Goal: Find specific page/section: Find specific page/section

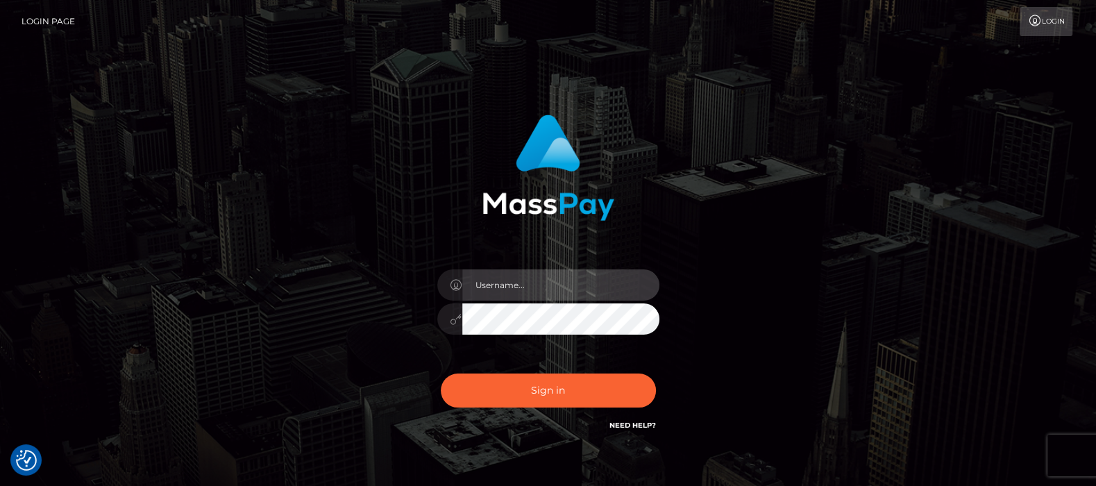
click at [516, 285] on input "text" at bounding box center [560, 284] width 197 height 31
click at [491, 282] on input "text" at bounding box center [560, 284] width 197 height 31
click at [507, 288] on input "text" at bounding box center [560, 284] width 197 height 31
type input "df.es"
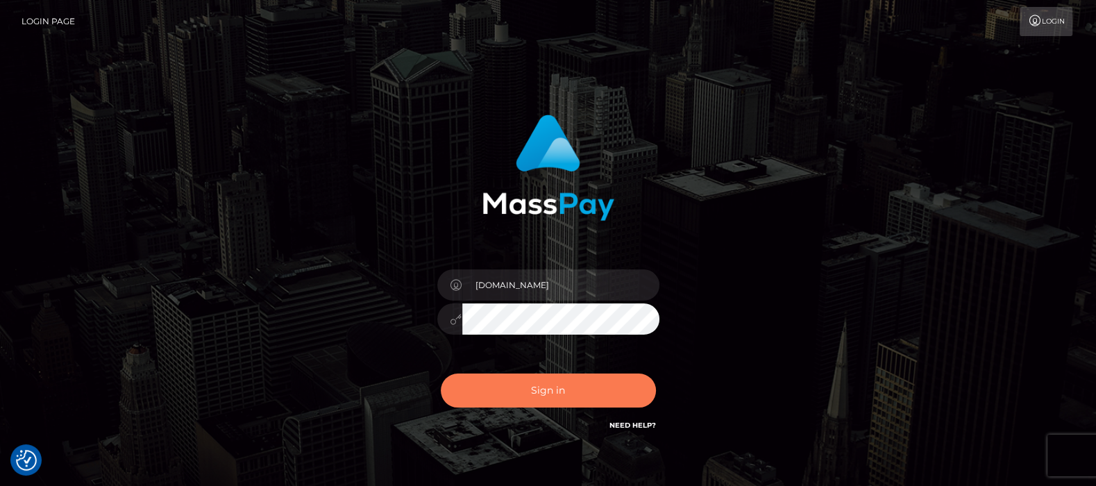
click at [556, 391] on button "Sign in" at bounding box center [548, 390] width 215 height 34
click at [541, 385] on button "Sign in" at bounding box center [548, 390] width 215 height 34
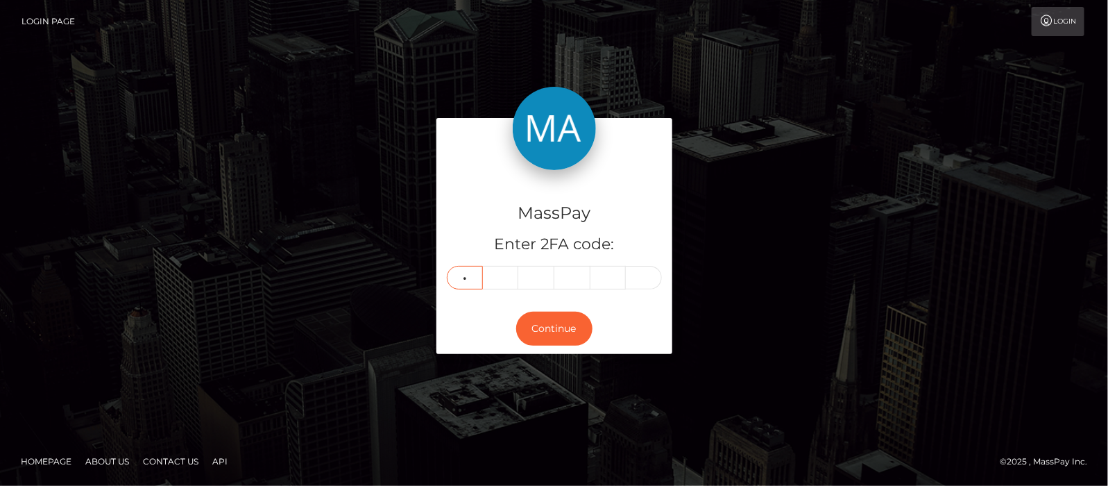
type input "3"
type input "1"
type input "3"
type input "0"
type input "1"
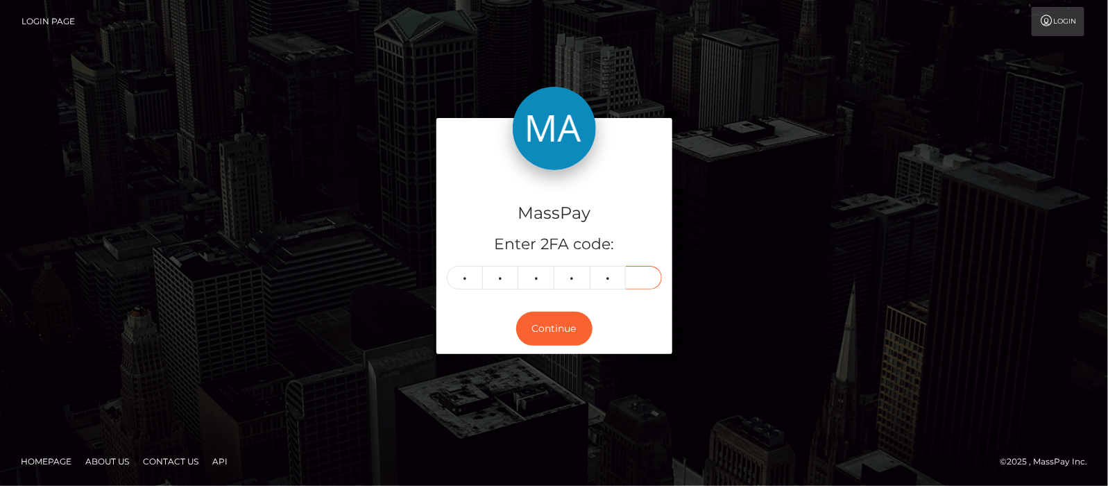
type input "0"
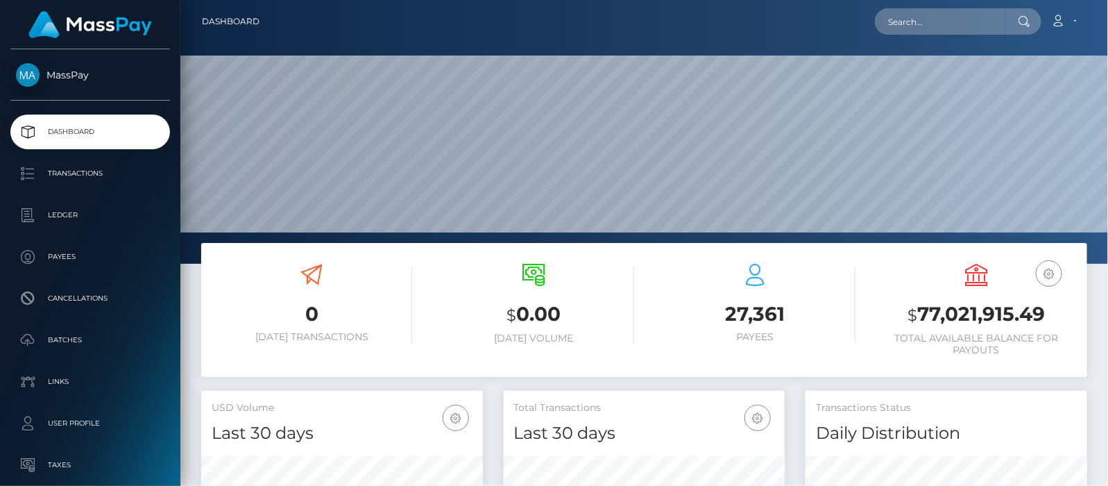
scroll to position [264, 928]
click at [916, 22] on input "text" at bounding box center [940, 21] width 130 height 26
paste input "mayabashir00@gmail.com"
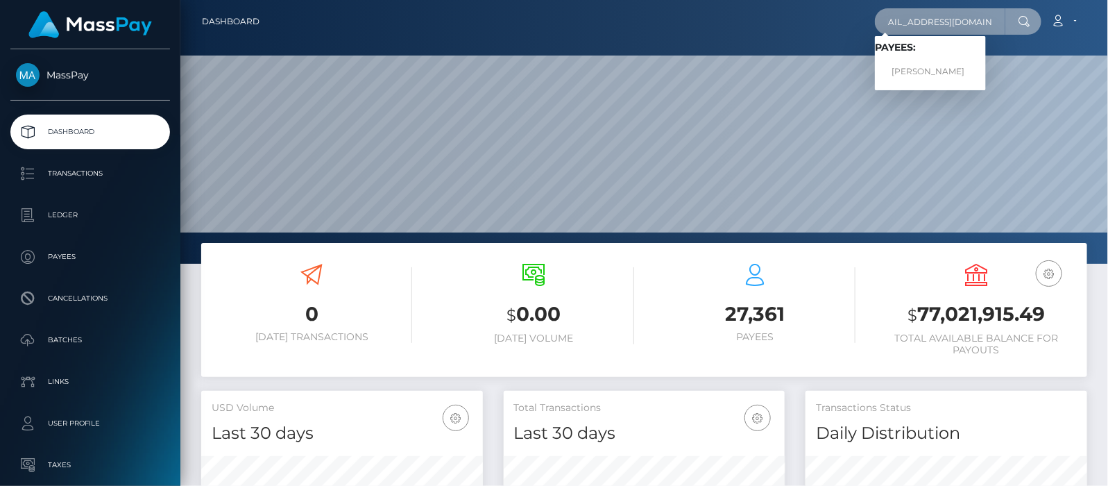
type input "mayabashir00@gmail.com"
click at [942, 69] on link "SAMINA BASHIR" at bounding box center [930, 72] width 111 height 26
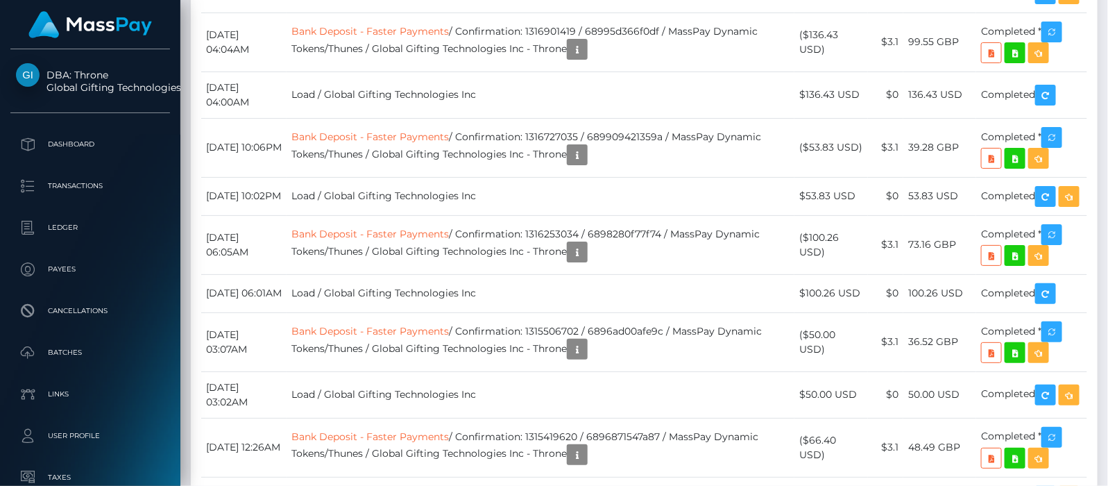
scroll to position [6245, 0]
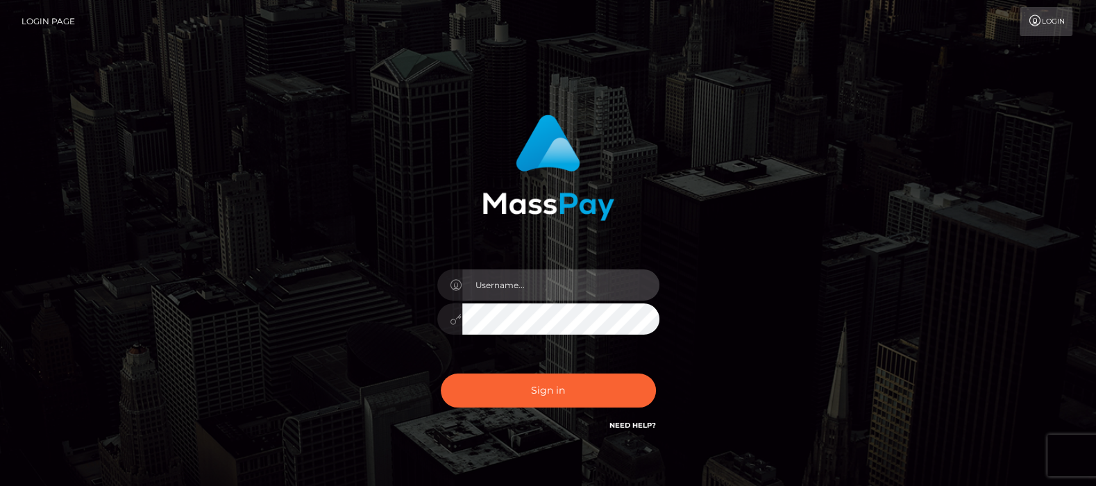
drag, startPoint x: 488, startPoint y: 280, endPoint x: 509, endPoint y: 289, distance: 22.7
click at [488, 280] on input "text" at bounding box center [560, 284] width 197 height 31
type input "df.es"
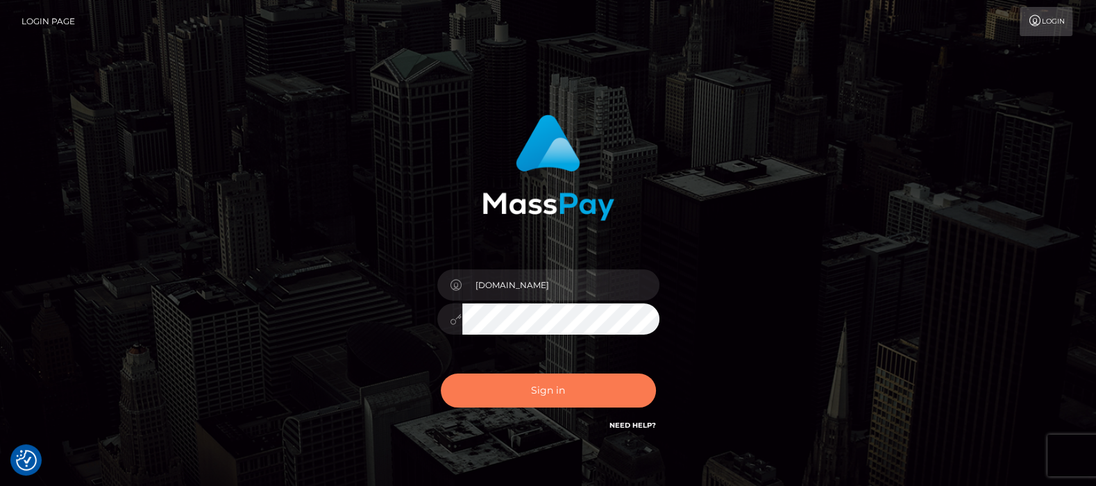
click at [538, 397] on button "Sign in" at bounding box center [548, 390] width 215 height 34
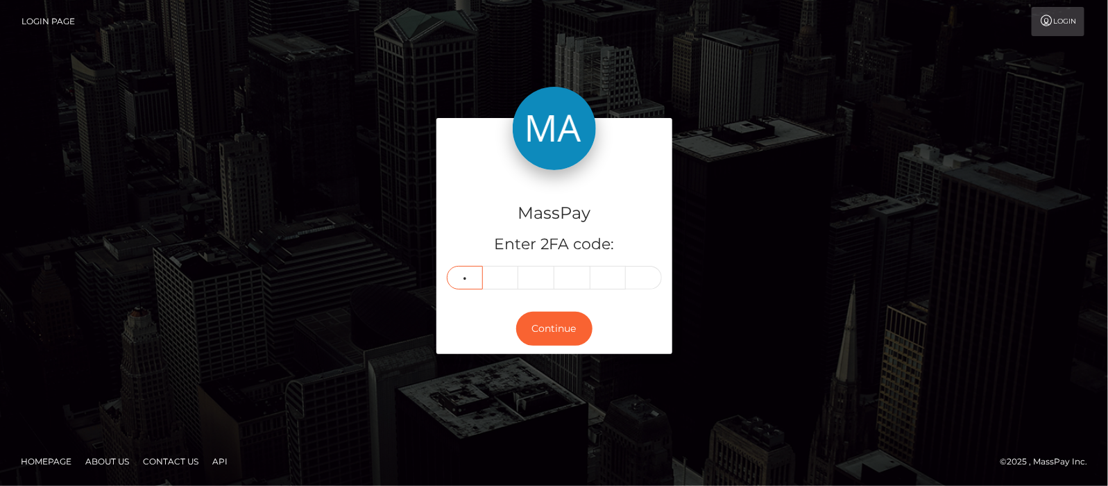
type input "2"
type input "3"
type input "6"
type input "4"
type input "0"
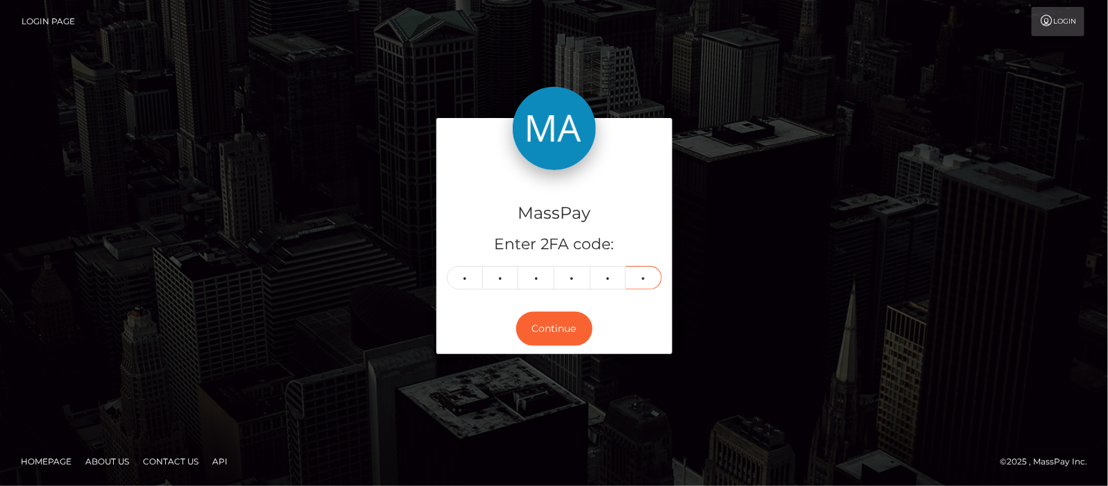
type input "0"
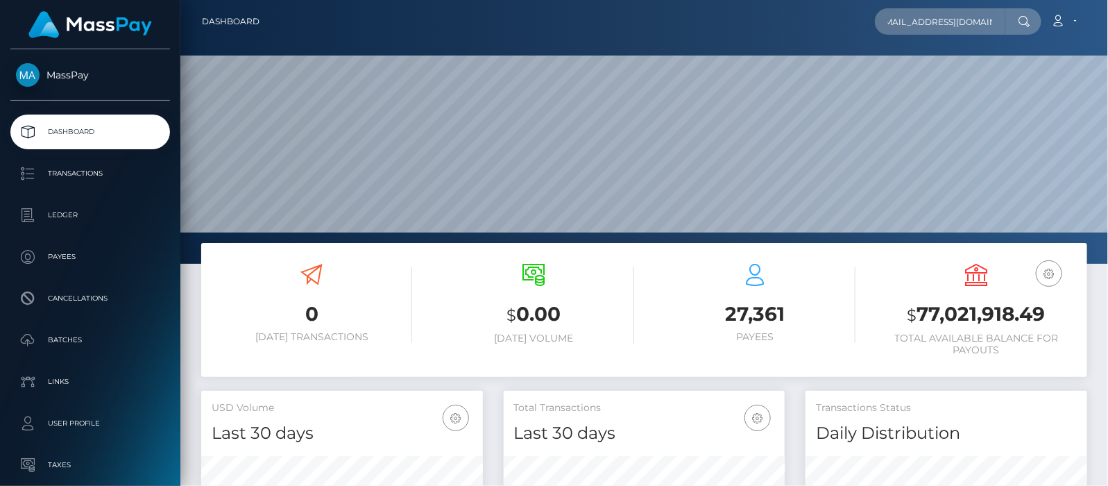
scroll to position [246, 282]
type input "[EMAIL_ADDRESS][DOMAIN_NAME]"
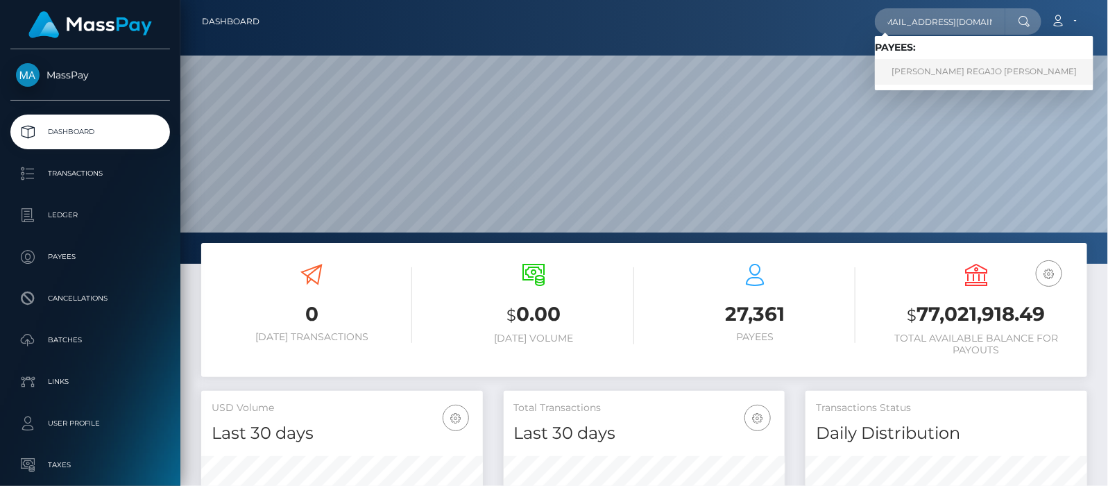
scroll to position [0, 0]
click at [935, 70] on link "REBECA REGAJO MIGUELEZ" at bounding box center [984, 72] width 219 height 26
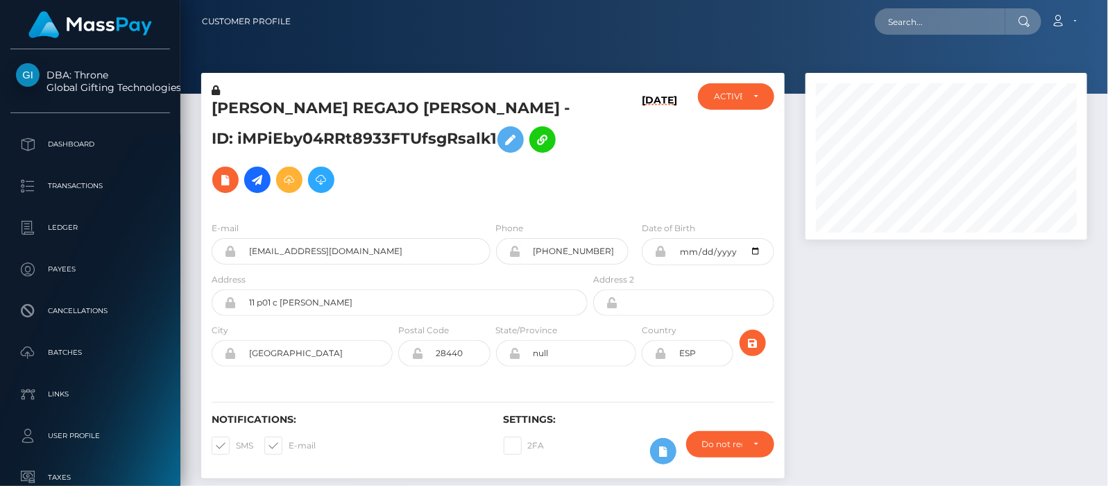
scroll to position [167, 282]
click at [929, 15] on input "text" at bounding box center [940, 21] width 130 height 26
paste input "creamyshow23@gmail.com"
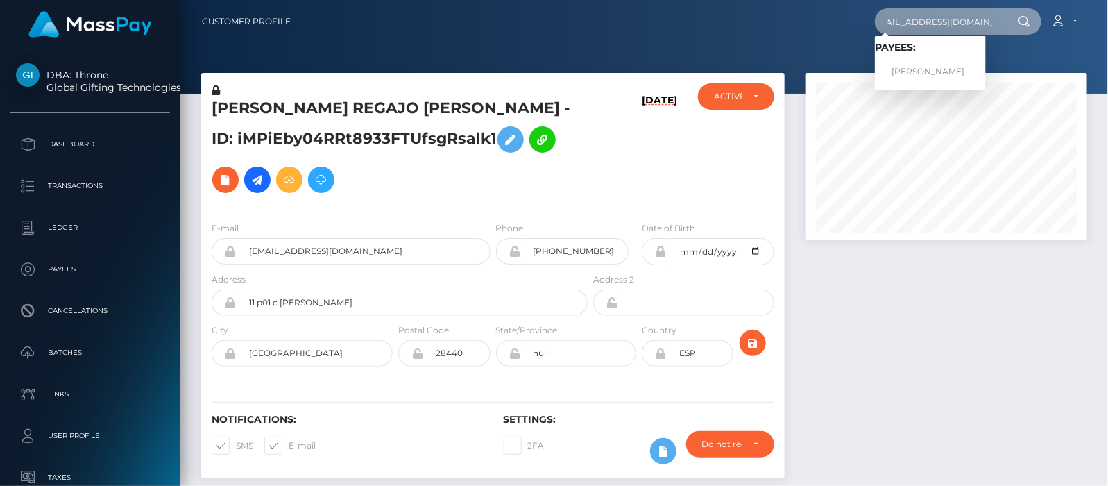
type input "creamyshow23@gmail.com"
click at [958, 69] on link "ARIUNNA DANIELLE FICKLIN" at bounding box center [930, 72] width 111 height 26
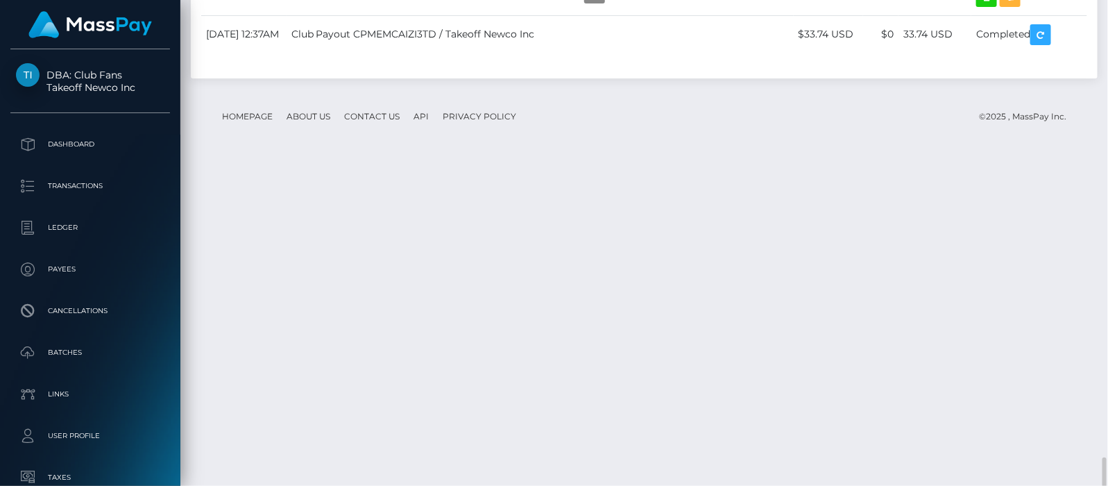
scroll to position [2130, 0]
